Goal: Check status: Check status

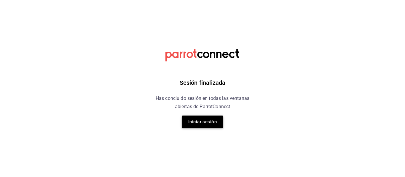
click at [202, 125] on button "Iniciar sesión" at bounding box center [202, 122] width 41 height 12
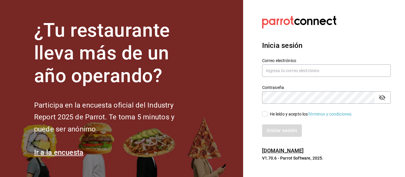
click at [268, 113] on span "He leído y acepto los Términos y condiciones." at bounding box center [309, 114] width 85 height 6
click at [267, 113] on input "He leído y acepto los Términos y condiciones." at bounding box center [264, 114] width 5 height 5
checkbox input "true"
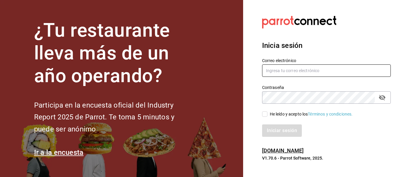
type input "animal.puebla@grupocosteno.com"
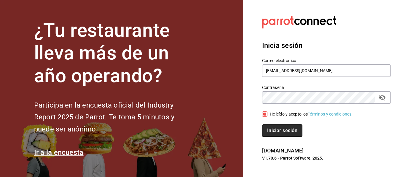
click at [271, 127] on button "Iniciar sesión" at bounding box center [282, 131] width 40 height 12
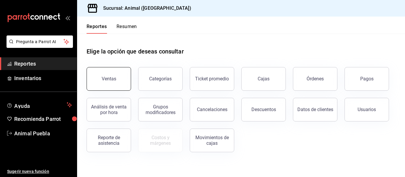
click at [122, 80] on button "Ventas" at bounding box center [109, 79] width 44 height 24
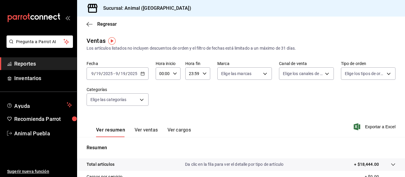
click at [140, 76] on div "[DATE] [DATE] - [DATE] [DATE]" at bounding box center [118, 74] width 62 height 12
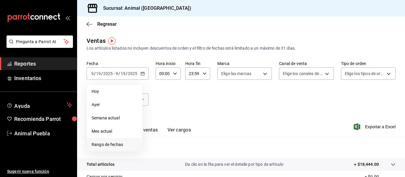
click at [108, 144] on span "Rango de fechas" at bounding box center [115, 145] width 46 height 6
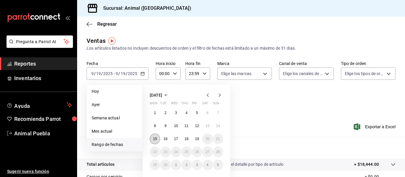
click at [157, 139] on abbr "15" at bounding box center [155, 139] width 4 height 4
click at [195, 140] on abbr "19" at bounding box center [197, 139] width 4 height 4
click at [153, 143] on button "15" at bounding box center [155, 139] width 10 height 11
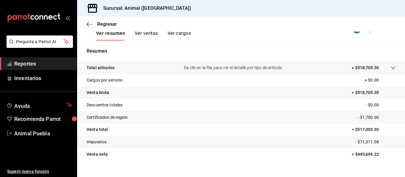
scroll to position [102, 0]
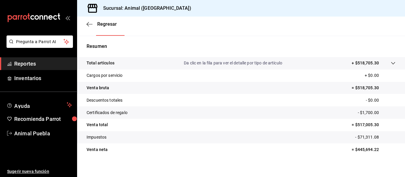
click at [359, 60] on tr "Total artículos Da clic en la fila para ver el detalle por tipo de artículo + $…" at bounding box center [241, 63] width 328 height 12
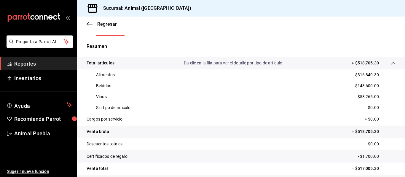
scroll to position [122, 0]
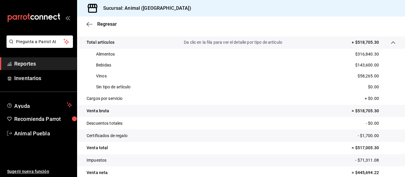
click at [330, 25] on div "Regresar" at bounding box center [241, 24] width 328 height 15
click at [253, 31] on div "Regresar" at bounding box center [241, 24] width 328 height 15
click at [296, 22] on div "Regresar" at bounding box center [241, 24] width 328 height 15
